Goal: Transaction & Acquisition: Book appointment/travel/reservation

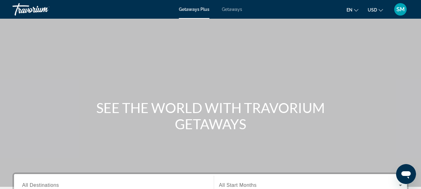
click at [231, 7] on span "Getaways" at bounding box center [232, 9] width 20 height 5
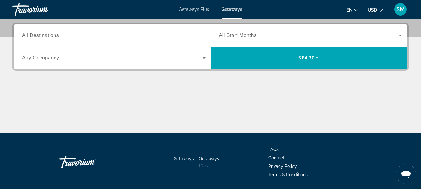
scroll to position [156, 0]
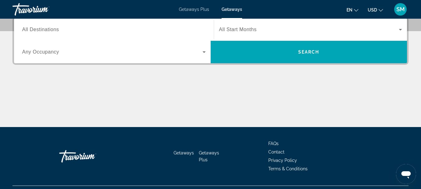
click at [41, 31] on span "All Destinations" at bounding box center [40, 29] width 37 height 5
click at [41, 31] on input "Destination All Destinations" at bounding box center [114, 29] width 184 height 7
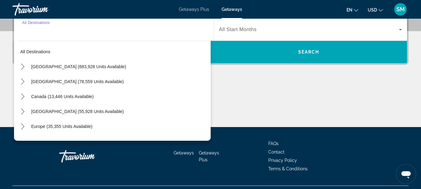
scroll to position [152, 0]
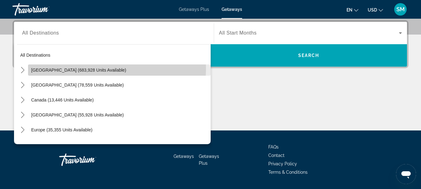
click at [50, 68] on span "[GEOGRAPHIC_DATA] (683,928 units available)" at bounding box center [78, 70] width 95 height 5
type input "**********"
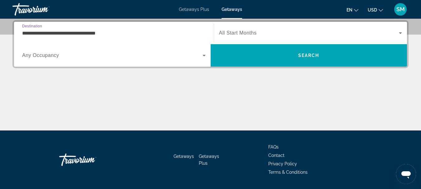
click at [52, 55] on span "Any Occupancy" at bounding box center [40, 55] width 37 height 5
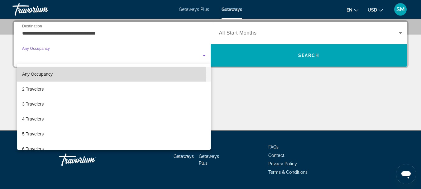
click at [37, 71] on span "Any Occupancy" at bounding box center [37, 73] width 31 height 7
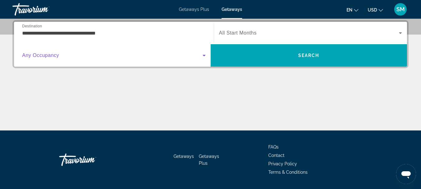
click at [402, 31] on icon "Search widget" at bounding box center [400, 32] width 7 height 7
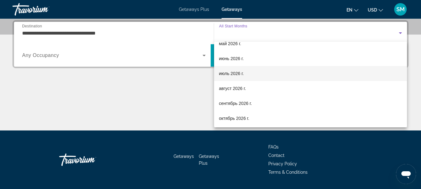
scroll to position [129, 0]
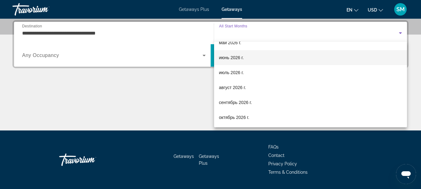
click at [225, 59] on span "июнь 2026 г." at bounding box center [231, 57] width 25 height 7
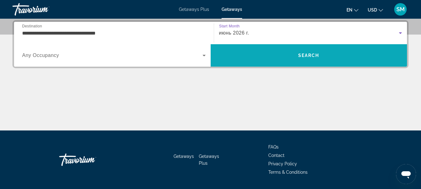
click at [298, 60] on span "Search" at bounding box center [309, 55] width 197 height 15
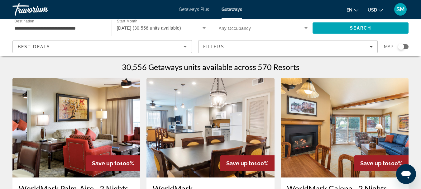
drag, startPoint x: 404, startPoint y: 46, endPoint x: 409, endPoint y: 46, distance: 5.0
click at [409, 46] on app-map-search-filters "Best Deals Filters Map" at bounding box center [210, 46] width 408 height 19
click at [407, 46] on div "Search widget" at bounding box center [403, 46] width 11 height 5
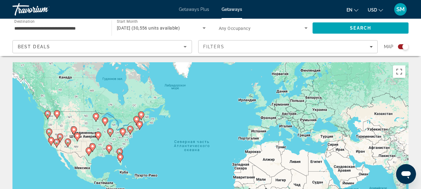
click at [119, 152] on image "Main content" at bounding box center [120, 152] width 4 height 4
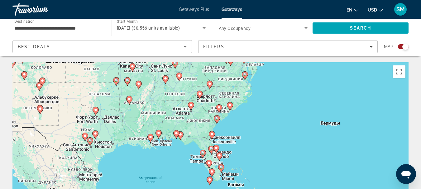
click at [228, 106] on image "Main content" at bounding box center [230, 105] width 4 height 4
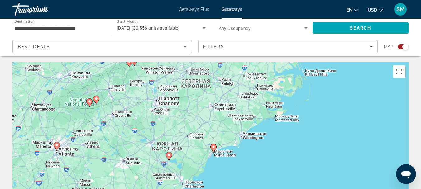
click at [213, 148] on image "Main content" at bounding box center [214, 147] width 4 height 4
type input "**********"
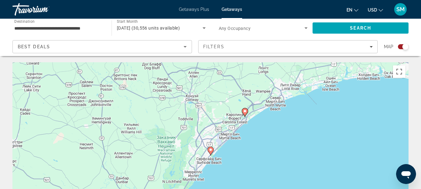
click at [244, 111] on image "Main content" at bounding box center [245, 111] width 4 height 4
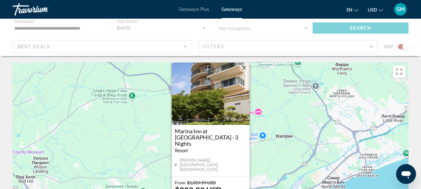
scroll to position [62, 0]
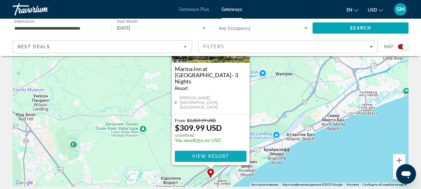
click at [212, 155] on span "View Resort" at bounding box center [210, 156] width 37 height 5
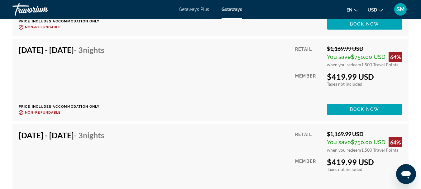
scroll to position [4144, 0]
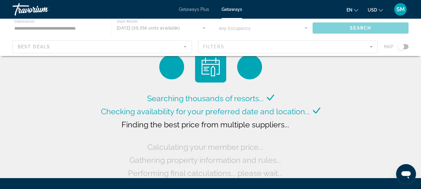
click at [371, 47] on div "Main content" at bounding box center [210, 37] width 421 height 37
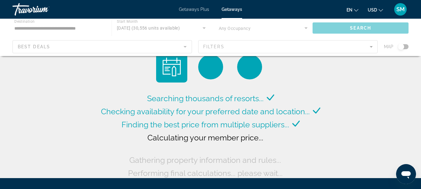
click at [371, 47] on div "Main content" at bounding box center [210, 37] width 421 height 37
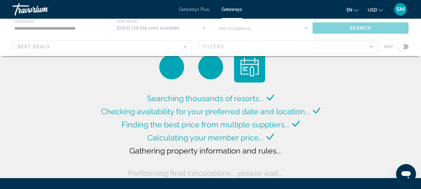
click at [371, 46] on div "Main content" at bounding box center [210, 37] width 421 height 37
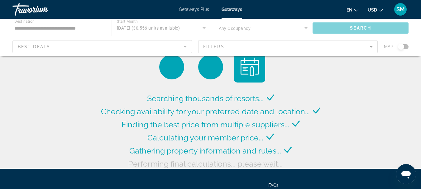
click at [371, 46] on div "Main content" at bounding box center [210, 37] width 421 height 37
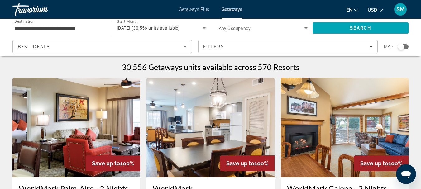
click at [408, 46] on div "Search widget" at bounding box center [403, 46] width 11 height 5
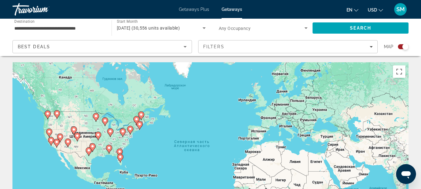
click at [120, 150] on icon "Main content" at bounding box center [120, 153] width 6 height 8
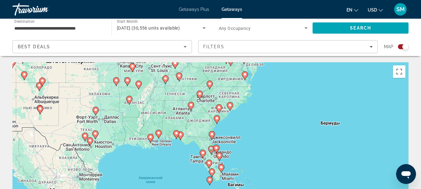
click at [221, 108] on image "Main content" at bounding box center [219, 108] width 4 height 4
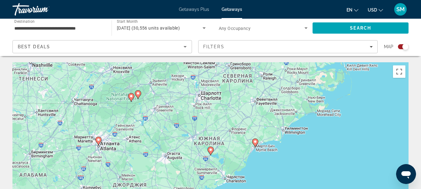
click at [255, 144] on icon "Main content" at bounding box center [255, 143] width 6 height 8
type input "**********"
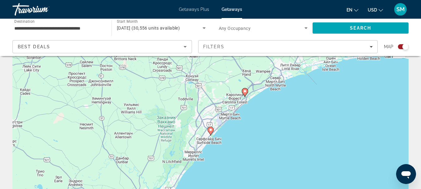
scroll to position [31, 0]
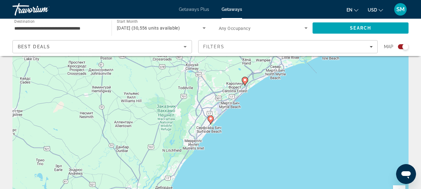
click at [210, 120] on image "Main content" at bounding box center [211, 119] width 4 height 4
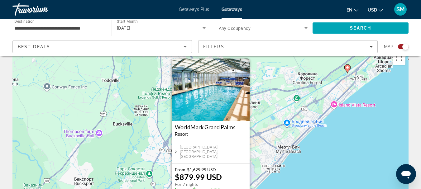
scroll to position [0, 0]
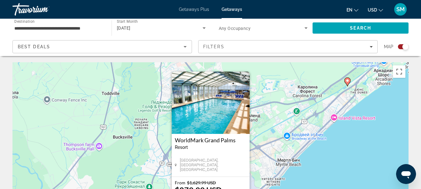
click at [361, 141] on div "Чтобы активировать перетаскивание с помощью клавиатуры, нажмите Alt + Ввод. Пос…" at bounding box center [210, 155] width 396 height 187
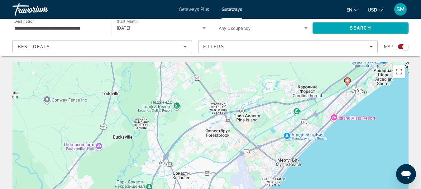
click at [332, 117] on div "Чтобы активировать перетаскивание с помощью клавиатуры, нажмите Alt + Ввод. Пос…" at bounding box center [210, 155] width 396 height 187
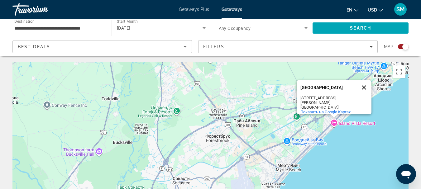
click at [365, 88] on button "Закрыть" at bounding box center [363, 87] width 15 height 15
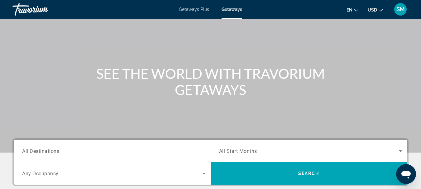
scroll to position [93, 0]
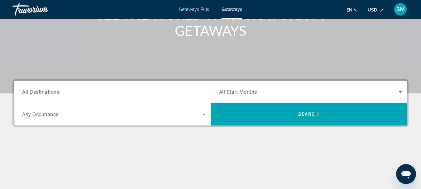
click at [37, 91] on span "All Destinations" at bounding box center [40, 92] width 37 height 6
click at [37, 91] on input "Destination All Destinations" at bounding box center [114, 91] width 184 height 7
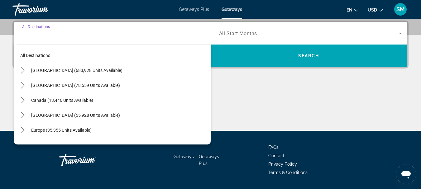
scroll to position [152, 0]
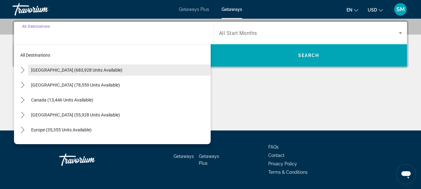
click at [45, 69] on span "[GEOGRAPHIC_DATA] (683,928 units available)" at bounding box center [76, 70] width 91 height 5
type input "**********"
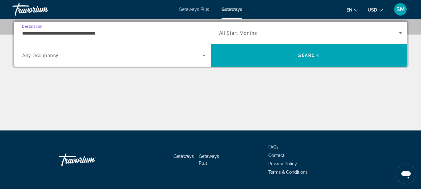
click at [41, 56] on span "Any Occupancy" at bounding box center [40, 56] width 36 height 6
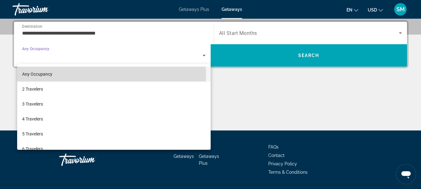
click at [37, 74] on span "Any Occupancy" at bounding box center [37, 74] width 30 height 5
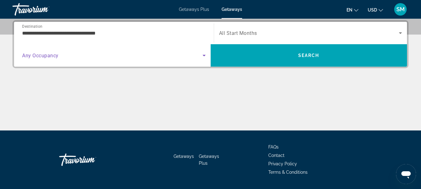
click at [254, 34] on span "All Start Months" at bounding box center [238, 33] width 38 height 6
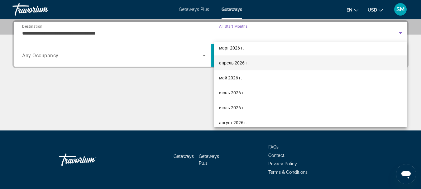
scroll to position [125, 0]
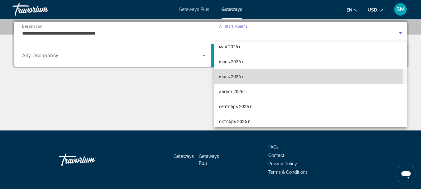
click at [233, 76] on span "июль 2026 г." at bounding box center [232, 76] width 26 height 7
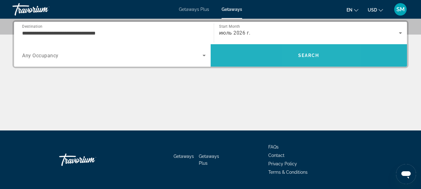
click at [305, 55] on span "Search" at bounding box center [308, 55] width 21 height 5
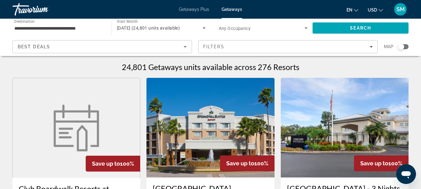
click at [406, 46] on div "Search widget" at bounding box center [403, 46] width 11 height 5
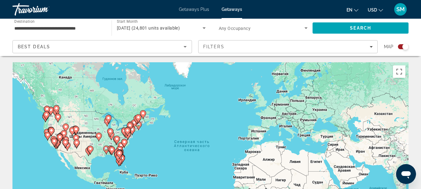
click at [124, 141] on image "Main content" at bounding box center [124, 142] width 4 height 4
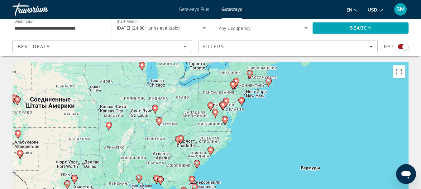
click at [212, 150] on image "Main content" at bounding box center [211, 150] width 4 height 4
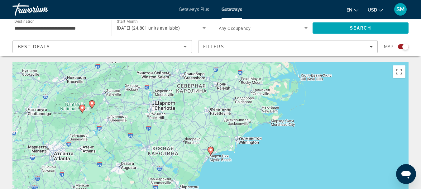
click at [212, 152] on icon "Main content" at bounding box center [211, 151] width 6 height 8
type input "**********"
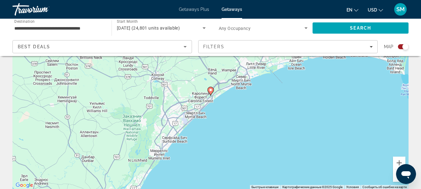
scroll to position [62, 0]
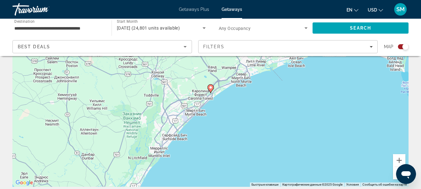
click at [210, 87] on image "Main content" at bounding box center [211, 88] width 4 height 4
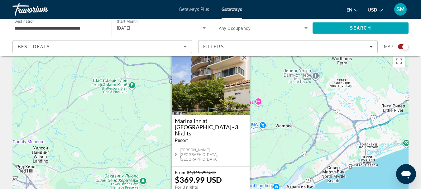
scroll to position [0, 0]
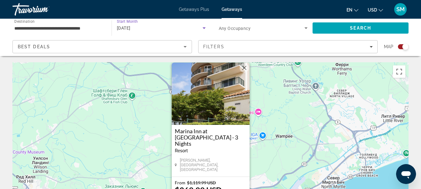
click at [123, 29] on span "[DATE]" at bounding box center [124, 28] width 14 height 5
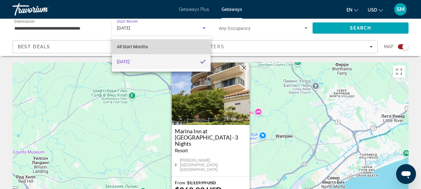
click at [129, 48] on span "All Start Months" at bounding box center [132, 46] width 31 height 5
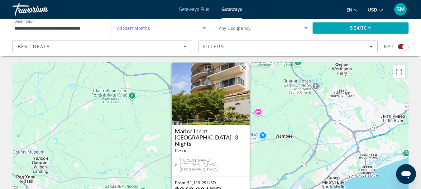
click at [203, 27] on icon "Search widget" at bounding box center [204, 28] width 3 height 2
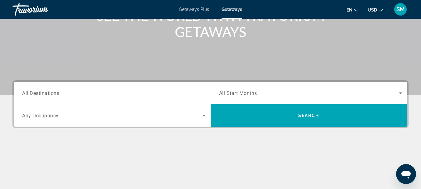
scroll to position [93, 0]
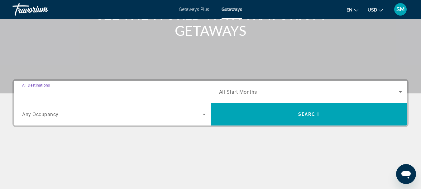
click at [67, 88] on input "Destination All Destinations" at bounding box center [114, 91] width 184 height 7
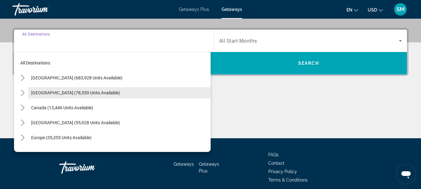
scroll to position [152, 0]
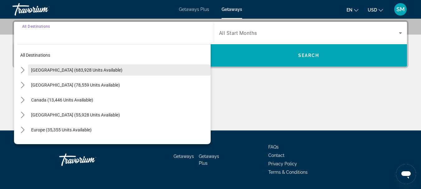
click at [49, 71] on span "[GEOGRAPHIC_DATA] (683,928 units available)" at bounding box center [76, 70] width 91 height 5
type input "**********"
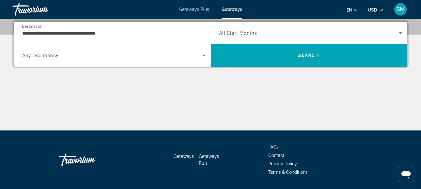
click at [60, 55] on span "Search widget" at bounding box center [112, 55] width 180 height 7
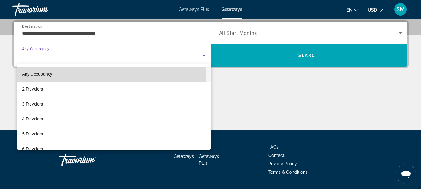
click at [39, 70] on mat-option "Any Occupancy" at bounding box center [113, 74] width 193 height 15
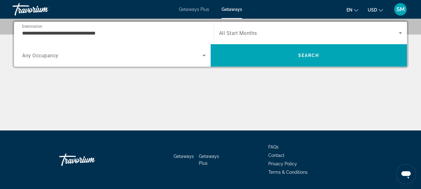
click at [236, 31] on span "All Start Months" at bounding box center [238, 33] width 38 height 6
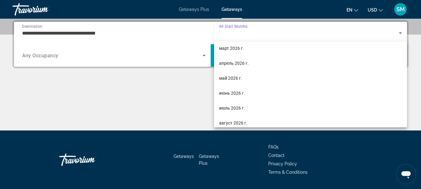
scroll to position [93, 0]
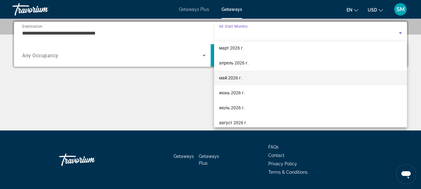
click at [232, 79] on span "май 2026 г." at bounding box center [230, 77] width 23 height 7
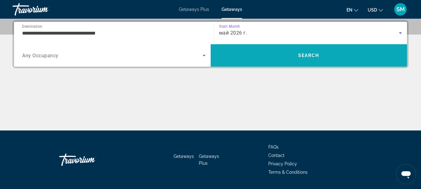
click at [301, 57] on span "Search" at bounding box center [308, 55] width 21 height 5
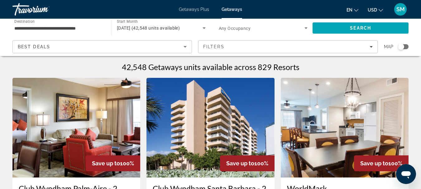
click at [406, 47] on div "Search widget" at bounding box center [403, 46] width 11 height 5
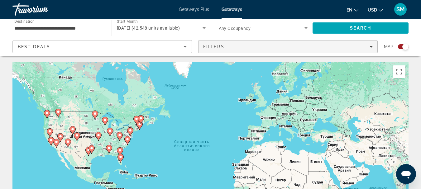
click at [372, 47] on icon "Filters" at bounding box center [371, 46] width 3 height 3
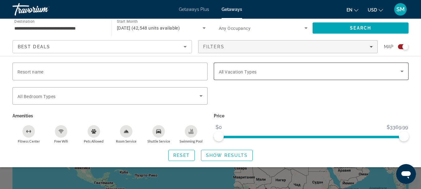
click at [233, 69] on span "All Vacation Types" at bounding box center [238, 71] width 38 height 5
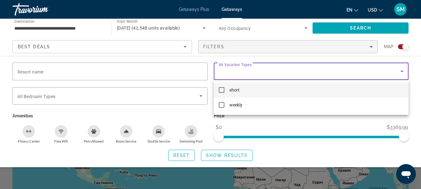
click at [222, 88] on mat-pseudo-checkbox at bounding box center [222, 90] width 6 height 6
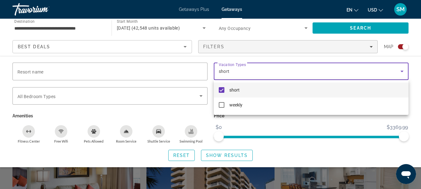
scroll to position [156, 0]
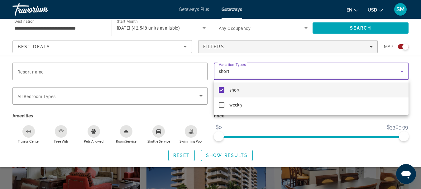
click at [365, 146] on div at bounding box center [210, 94] width 421 height 189
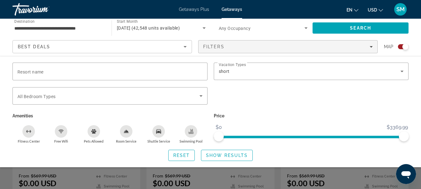
scroll to position [280, 0]
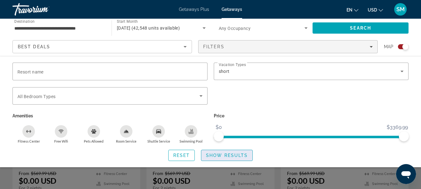
click at [223, 154] on span "Show Results" at bounding box center [227, 155] width 42 height 5
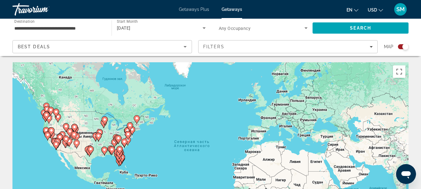
click at [125, 144] on icon "Main content" at bounding box center [124, 143] width 6 height 8
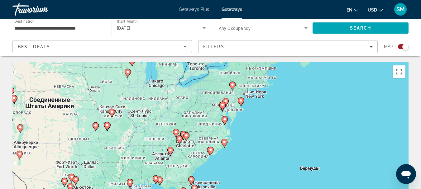
click at [211, 151] on image "Main content" at bounding box center [211, 150] width 4 height 4
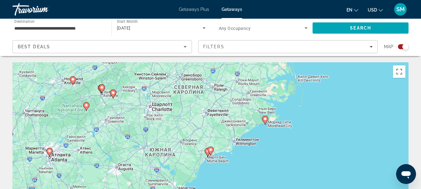
click at [210, 151] on image "Main content" at bounding box center [211, 150] width 4 height 4
type input "**********"
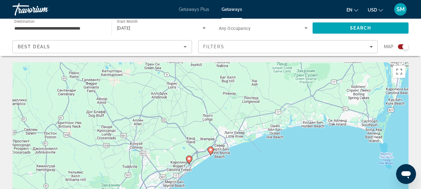
click at [210, 151] on image "Main content" at bounding box center [211, 150] width 4 height 4
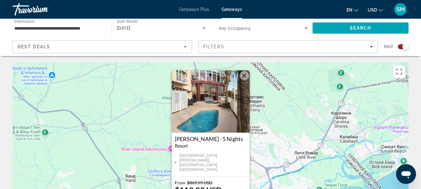
click at [245, 75] on button "Закрыть" at bounding box center [244, 75] width 9 height 9
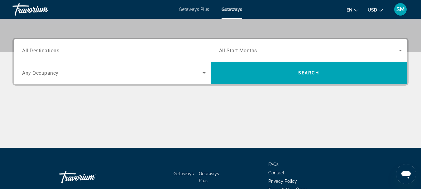
scroll to position [125, 0]
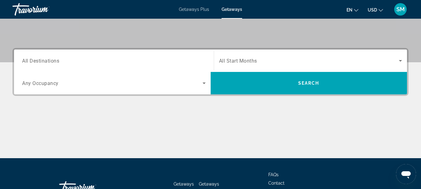
click at [250, 61] on span "All Start Months" at bounding box center [238, 61] width 38 height 6
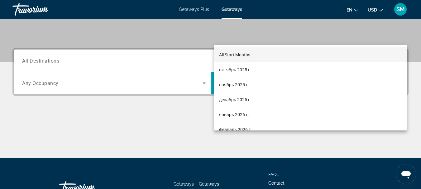
scroll to position [152, 0]
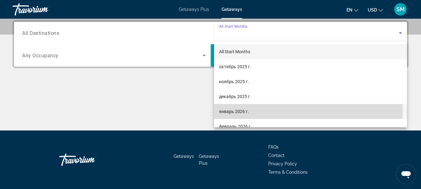
click at [232, 112] on span "январь 2026 г." at bounding box center [234, 111] width 30 height 7
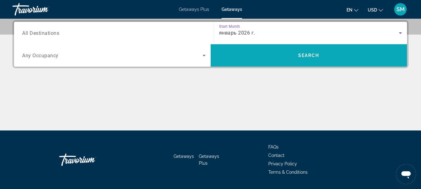
click at [281, 55] on span "Search" at bounding box center [309, 55] width 197 height 15
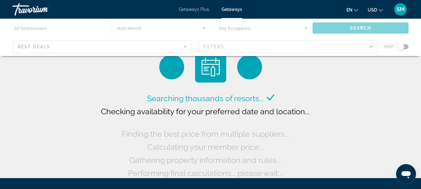
click at [406, 46] on div "Main content" at bounding box center [210, 37] width 421 height 37
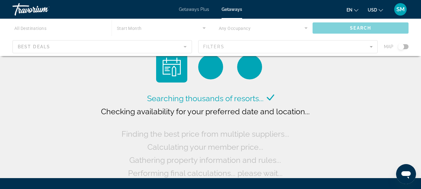
click at [404, 48] on div "Main content" at bounding box center [210, 37] width 421 height 37
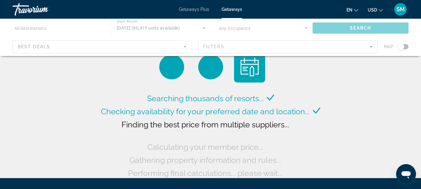
click at [404, 48] on div "Main content" at bounding box center [210, 37] width 421 height 37
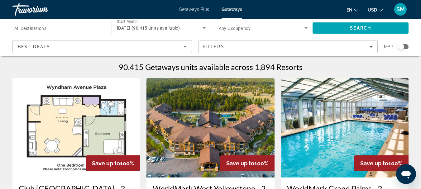
click at [406, 46] on div "Search widget" at bounding box center [403, 46] width 11 height 5
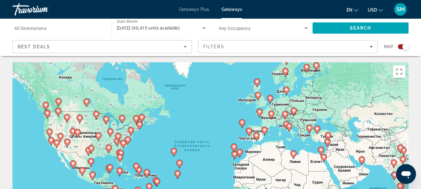
click at [129, 131] on icon "Main content" at bounding box center [131, 131] width 6 height 8
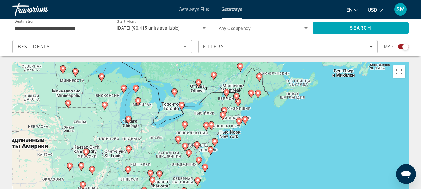
scroll to position [31, 0]
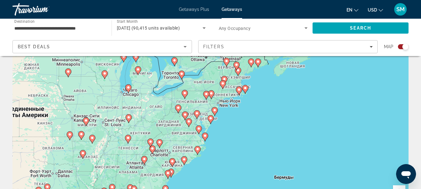
click at [185, 150] on div "Для навигации используйте клавиши со стрелками. Чтобы активировать перетаскиван…" at bounding box center [210, 124] width 396 height 187
click at [196, 152] on icon "Main content" at bounding box center [197, 150] width 6 height 9
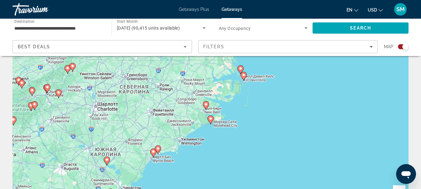
click at [32, 91] on image "Main content" at bounding box center [32, 90] width 4 height 4
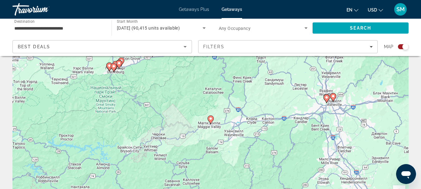
click at [118, 65] on icon "Main content" at bounding box center [119, 64] width 6 height 8
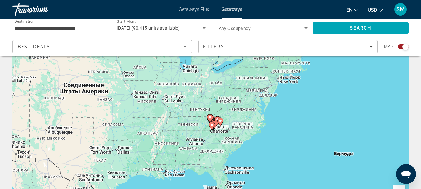
click at [212, 122] on g "Main content" at bounding box center [212, 126] width 6 height 9
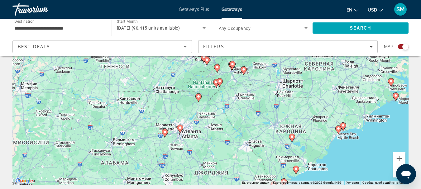
scroll to position [33, 0]
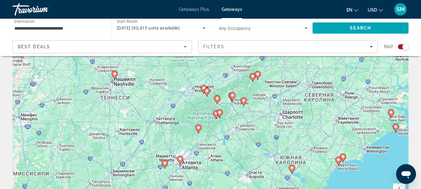
click at [234, 97] on icon "Main content" at bounding box center [232, 97] width 6 height 8
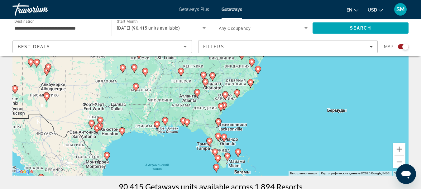
scroll to position [64, 0]
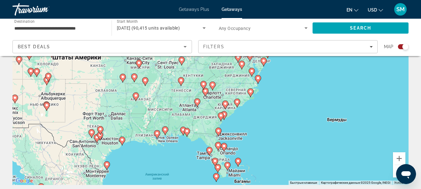
click at [205, 81] on gmp-advanced-marker "Main content" at bounding box center [203, 85] width 6 height 9
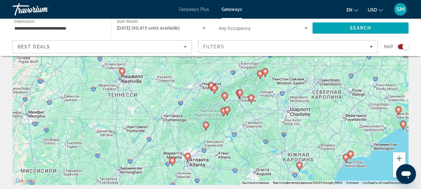
click at [250, 97] on image "Main content" at bounding box center [251, 98] width 4 height 4
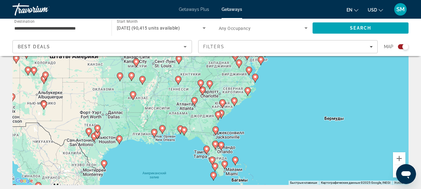
click at [179, 81] on icon "Main content" at bounding box center [178, 80] width 6 height 8
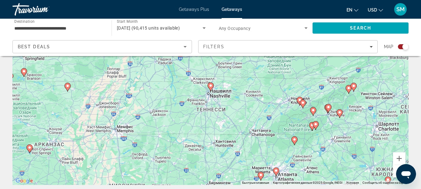
click at [210, 88] on icon "Main content" at bounding box center [211, 87] width 6 height 8
type input "**********"
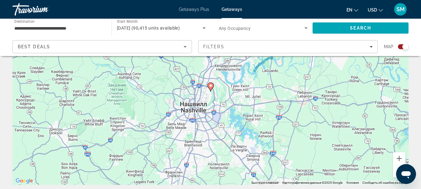
click at [210, 88] on icon "Main content" at bounding box center [211, 87] width 6 height 8
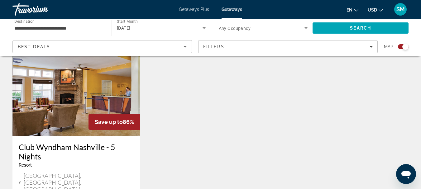
scroll to position [467, 0]
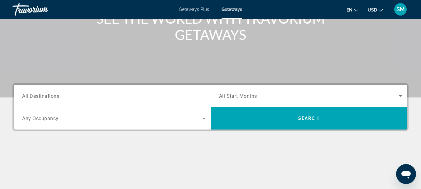
scroll to position [93, 0]
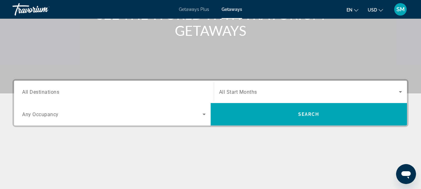
click at [246, 92] on span "All Start Months" at bounding box center [238, 92] width 38 height 6
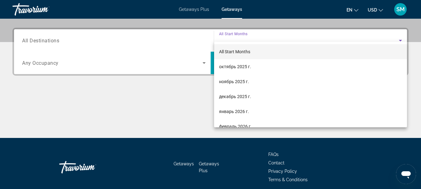
scroll to position [152, 0]
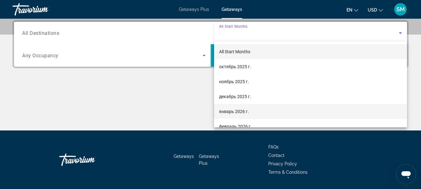
click at [240, 111] on span "январь 2026 г." at bounding box center [234, 111] width 30 height 7
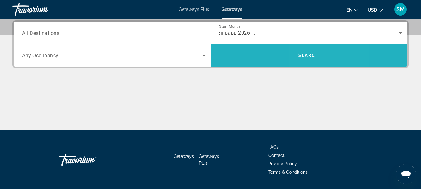
click at [322, 55] on span "Search" at bounding box center [309, 55] width 197 height 15
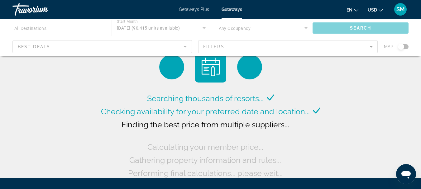
click at [406, 46] on div "Main content" at bounding box center [210, 37] width 421 height 37
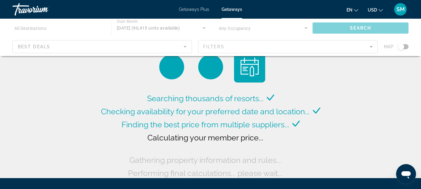
drag, startPoint x: 403, startPoint y: 47, endPoint x: 408, endPoint y: 47, distance: 4.7
click at [408, 47] on div "Main content" at bounding box center [210, 37] width 421 height 37
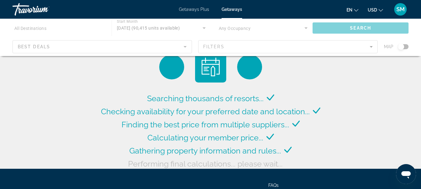
drag, startPoint x: 403, startPoint y: 46, endPoint x: 407, endPoint y: 46, distance: 4.1
click at [407, 46] on div "Main content" at bounding box center [210, 37] width 421 height 37
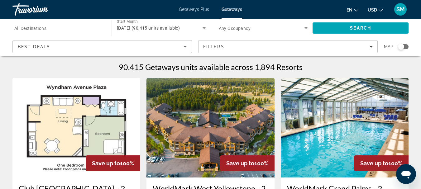
click at [405, 46] on div "Search widget" at bounding box center [403, 46] width 11 height 5
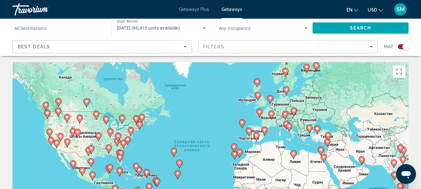
click at [117, 136] on image "Main content" at bounding box center [118, 136] width 4 height 4
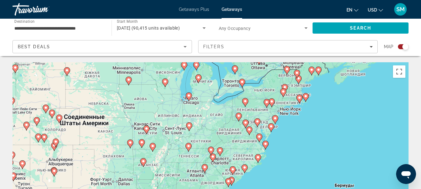
click at [211, 151] on image "Main content" at bounding box center [211, 150] width 4 height 4
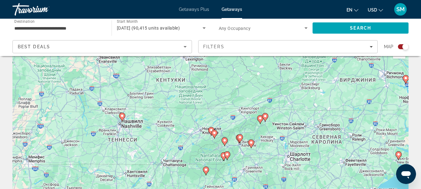
scroll to position [31, 0]
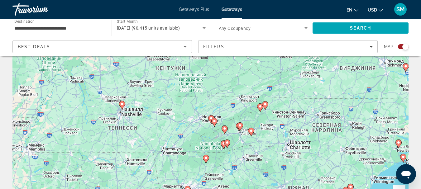
click at [226, 143] on image "Main content" at bounding box center [227, 143] width 4 height 4
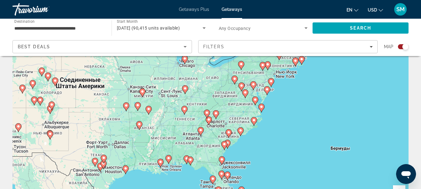
click at [206, 114] on image "Main content" at bounding box center [207, 113] width 4 height 4
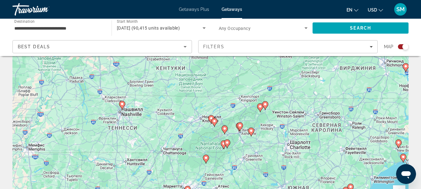
click at [238, 126] on image "Main content" at bounding box center [240, 126] width 4 height 4
click at [238, 126] on div "Чтобы активировать перетаскивание с помощью клавиатуры, нажмите Alt + Ввод. Пос…" at bounding box center [210, 124] width 396 height 187
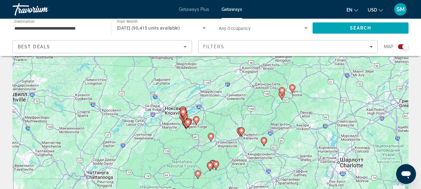
click at [239, 131] on gmp-advanced-marker "Main content" at bounding box center [241, 131] width 6 height 9
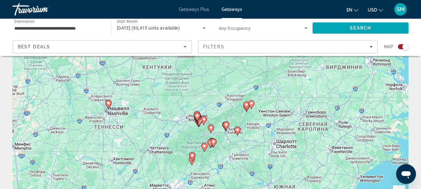
click at [225, 125] on image "Main content" at bounding box center [226, 125] width 4 height 4
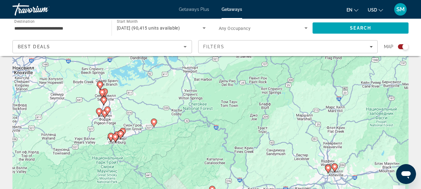
click at [193, 110] on div "Для навигации используйте клавиши со стрелками. Чтобы активировать перетаскиван…" at bounding box center [210, 124] width 396 height 187
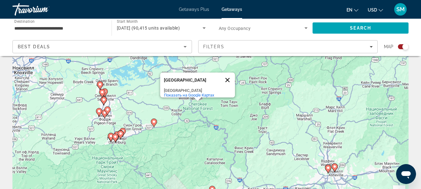
click at [227, 75] on button "Закрыть" at bounding box center [227, 80] width 15 height 15
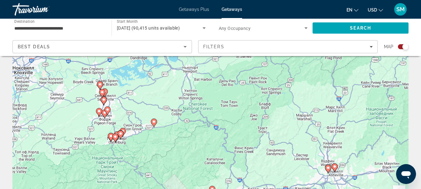
click at [116, 138] on image "Main content" at bounding box center [115, 137] width 4 height 4
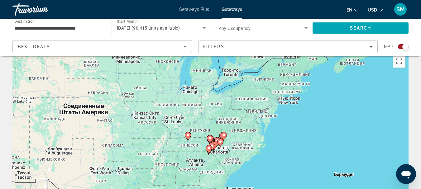
scroll to position [0, 0]
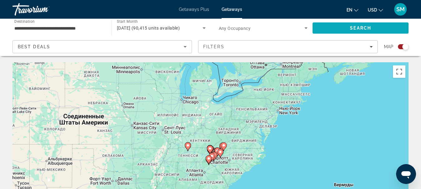
click at [342, 26] on span "Search" at bounding box center [361, 28] width 96 height 15
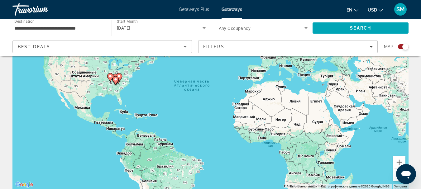
scroll to position [62, 0]
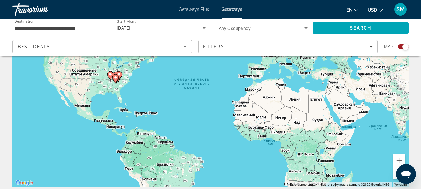
click at [116, 77] on image "Main content" at bounding box center [116, 78] width 4 height 4
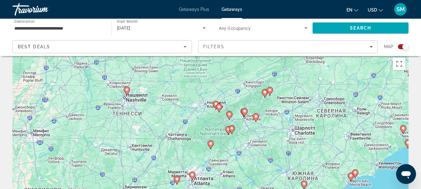
scroll to position [0, 0]
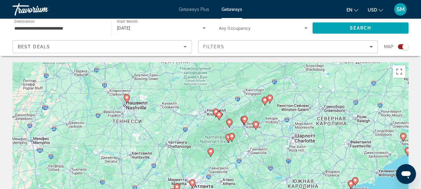
click at [127, 98] on image "Main content" at bounding box center [127, 98] width 4 height 4
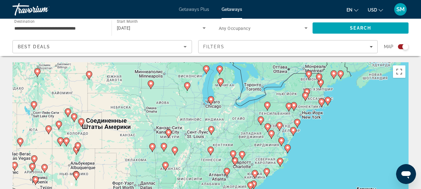
click at [271, 136] on icon "Main content" at bounding box center [271, 135] width 6 height 8
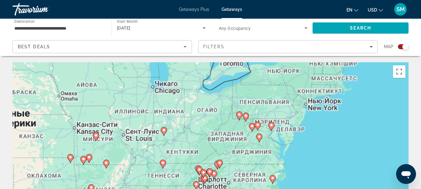
click at [271, 136] on div "Чтобы активировать перетаскивание с помощью клавиатуры, нажмите Alt + Ввод. Пос…" at bounding box center [210, 155] width 396 height 187
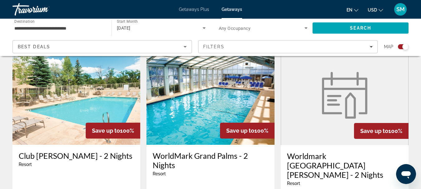
scroll to position [321, 0]
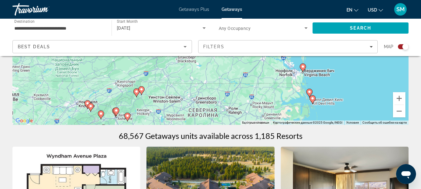
scroll to position [125, 0]
click at [100, 115] on icon "Main content" at bounding box center [101, 115] width 6 height 8
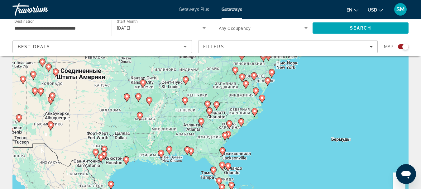
scroll to position [31, 0]
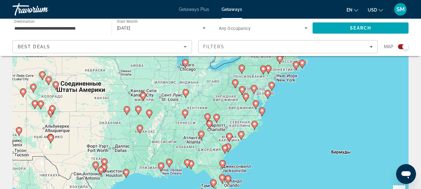
click at [206, 117] on image "Main content" at bounding box center [208, 117] width 4 height 4
click at [206, 117] on div "Чтобы активировать перетаскивание с помощью клавиатуры, нажмите Alt + Ввод. Пос…" at bounding box center [210, 124] width 396 height 187
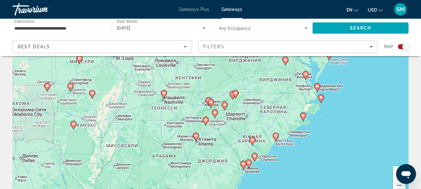
scroll to position [62, 0]
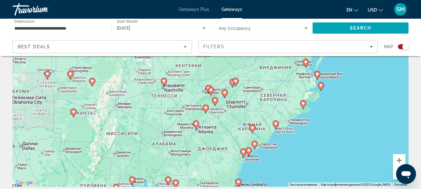
click at [234, 80] on image "Main content" at bounding box center [236, 81] width 4 height 4
click at [234, 80] on div "Чтобы активировать перетаскивание с помощью клавиатуры, нажмите Alt + Ввод. Пос…" at bounding box center [210, 93] width 396 height 187
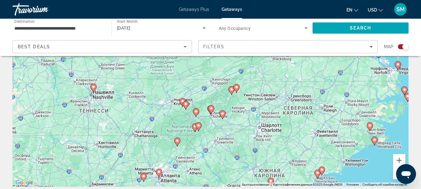
click at [196, 127] on gmp-advanced-marker "Main content" at bounding box center [198, 126] width 6 height 9
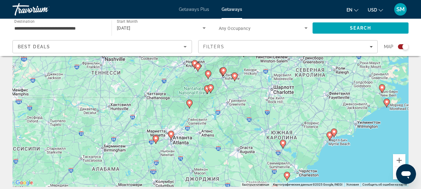
click at [208, 89] on gmp-advanced-marker "Main content" at bounding box center [211, 88] width 6 height 9
type input "**********"
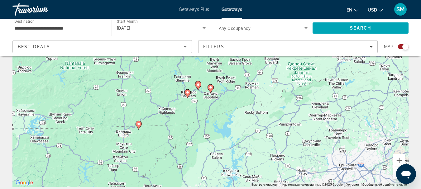
click at [189, 96] on gmp-advanced-marker "Main content" at bounding box center [187, 93] width 6 height 9
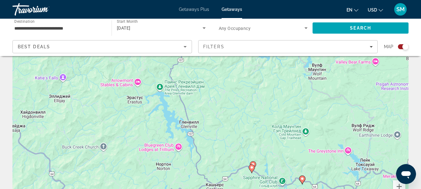
scroll to position [0, 0]
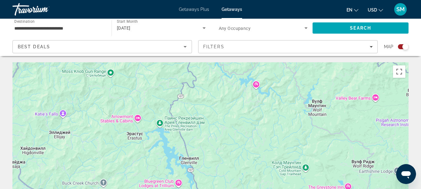
click at [400, 46] on div "Search widget" at bounding box center [403, 46] width 11 height 5
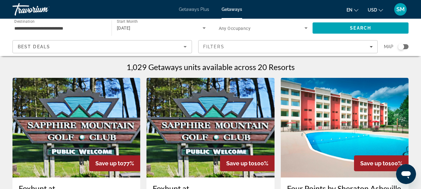
click at [404, 46] on div "Search widget" at bounding box center [401, 47] width 6 height 6
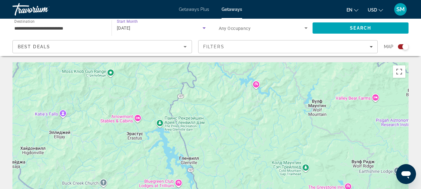
click at [126, 28] on span "[DATE]" at bounding box center [124, 28] width 14 height 5
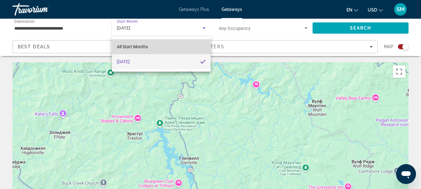
click at [125, 44] on span "All Start Months" at bounding box center [132, 46] width 31 height 7
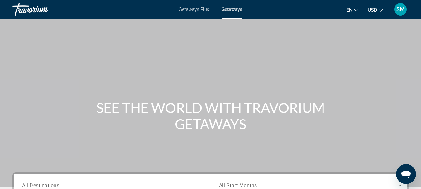
click at [228, 10] on span "Getaways" at bounding box center [232, 9] width 21 height 5
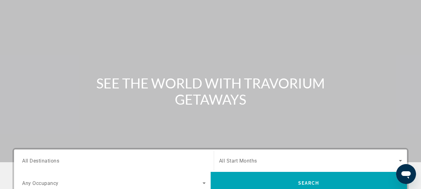
scroll to position [62, 0]
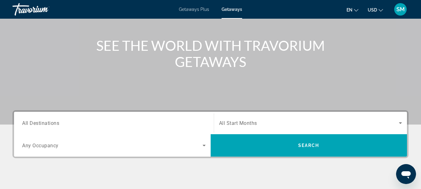
click at [53, 120] on span "All Destinations" at bounding box center [40, 123] width 37 height 6
click at [53, 120] on input "Destination All Destinations" at bounding box center [114, 123] width 184 height 7
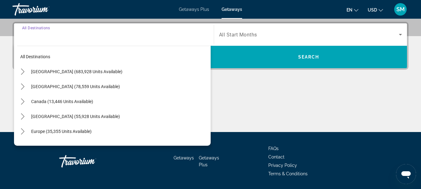
scroll to position [152, 0]
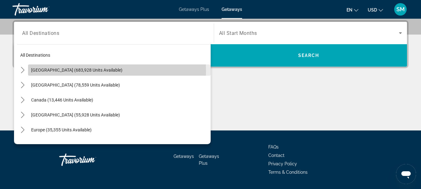
click at [51, 71] on span "[GEOGRAPHIC_DATA] (683,928 units available)" at bounding box center [76, 70] width 91 height 5
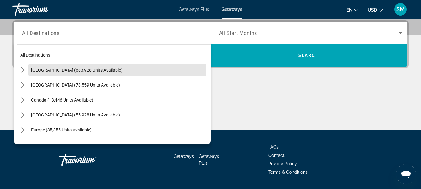
type input "**********"
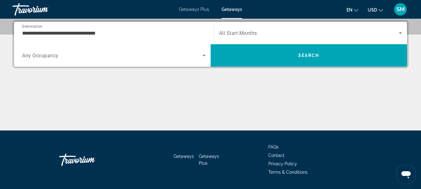
click at [53, 53] on span "Any Occupancy" at bounding box center [40, 56] width 36 height 6
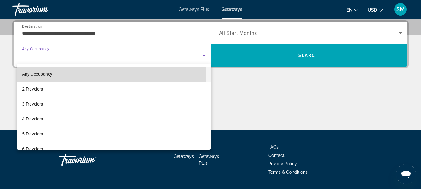
click at [41, 72] on span "Any Occupancy" at bounding box center [37, 74] width 30 height 5
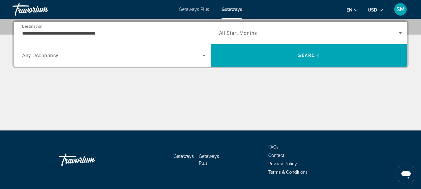
click at [250, 35] on span "All Start Months" at bounding box center [238, 33] width 38 height 6
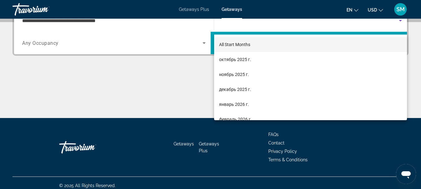
scroll to position [170, 0]
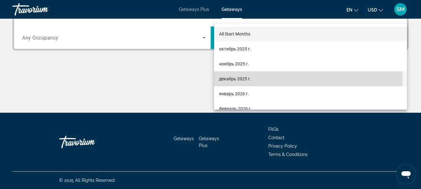
click at [237, 78] on span "декабрь 2025 г." at bounding box center [235, 78] width 32 height 7
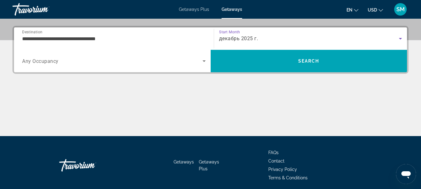
scroll to position [108, 0]
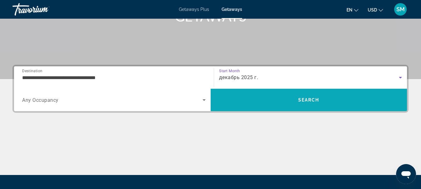
click at [288, 102] on span "Search" at bounding box center [309, 100] width 197 height 15
